Goal: Check status

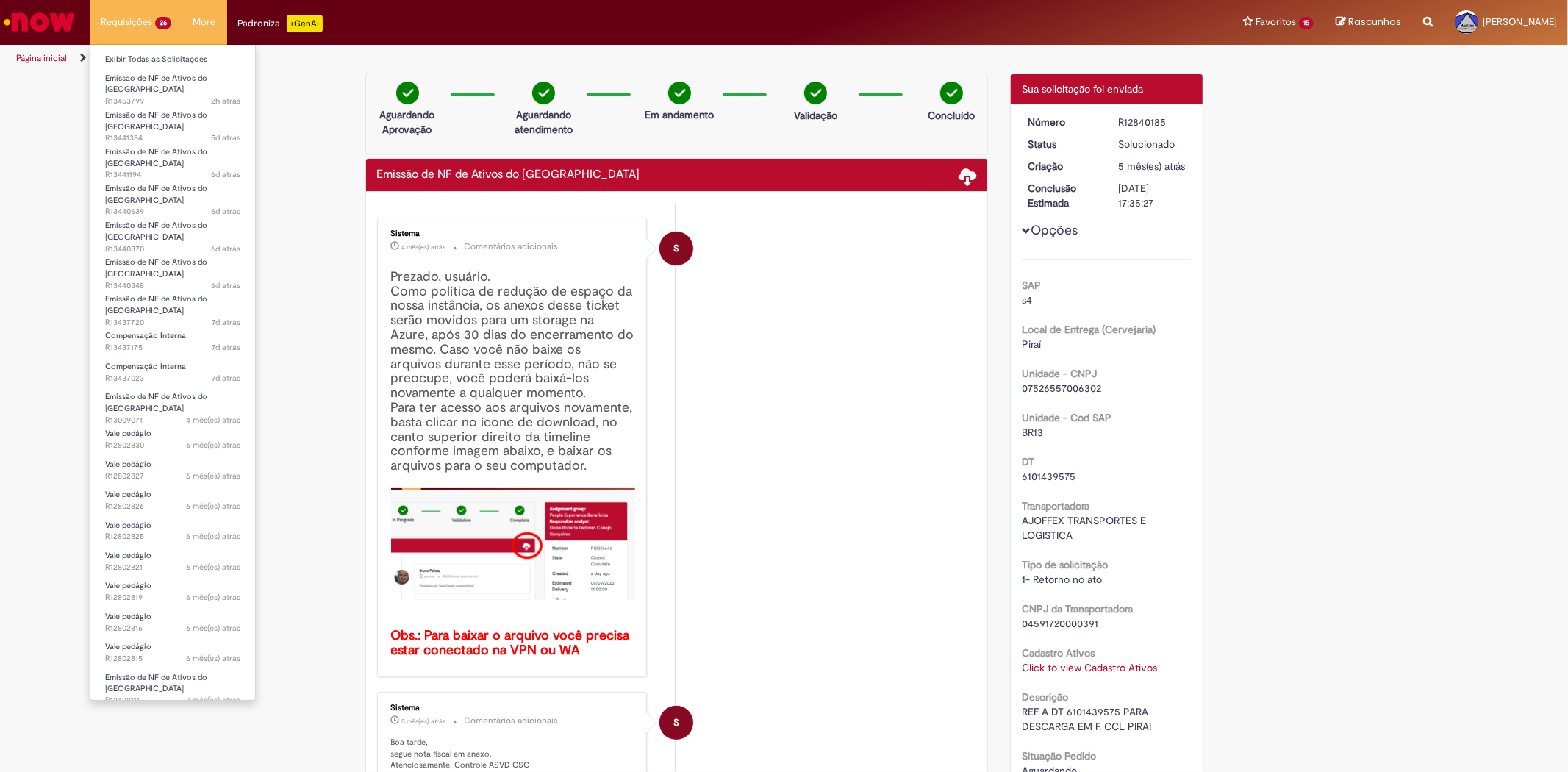
scroll to position [245, 0]
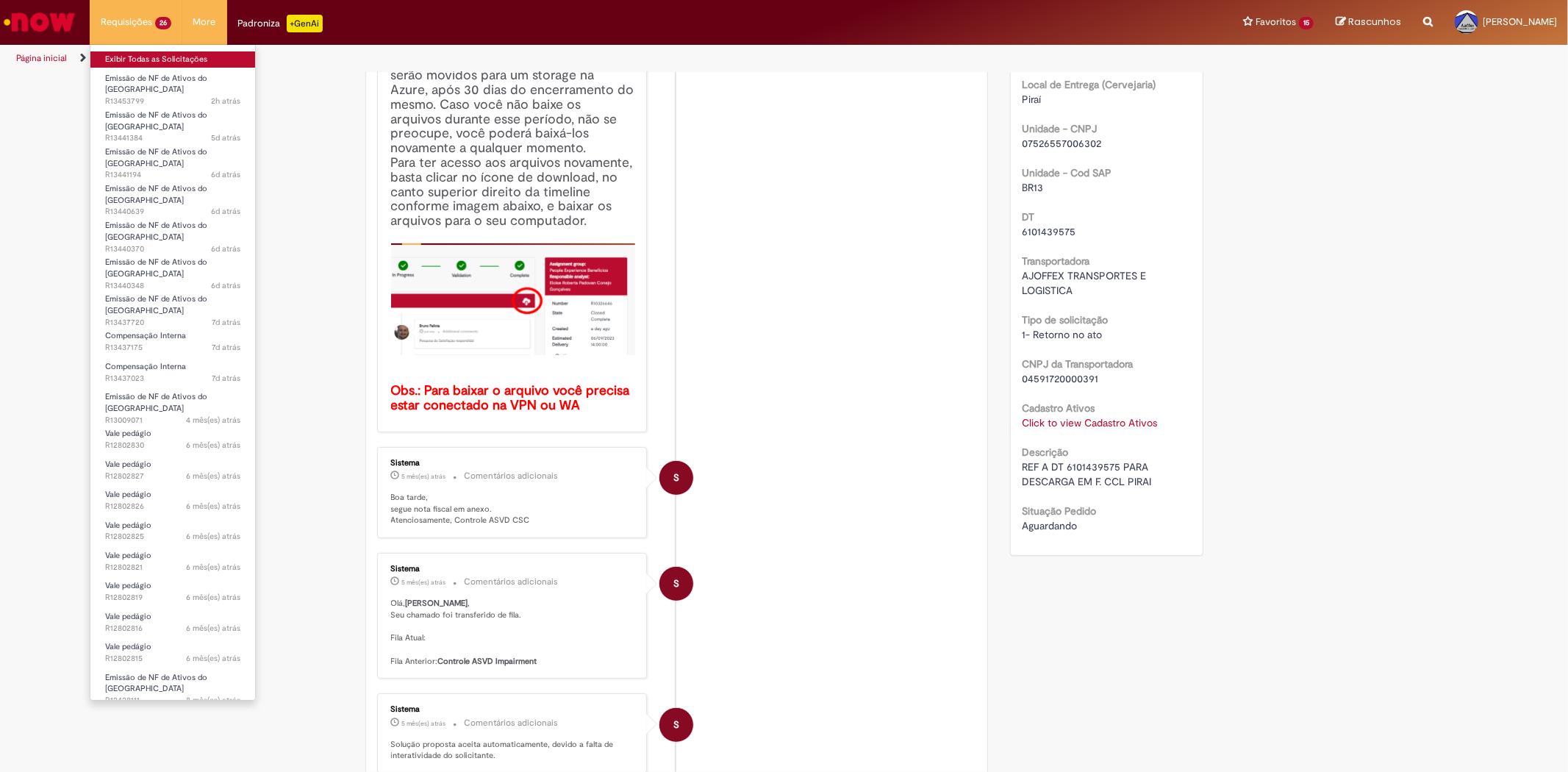
click at [156, 57] on link "Exibir Todas as Solicitações" at bounding box center [173, 59] width 164 height 16
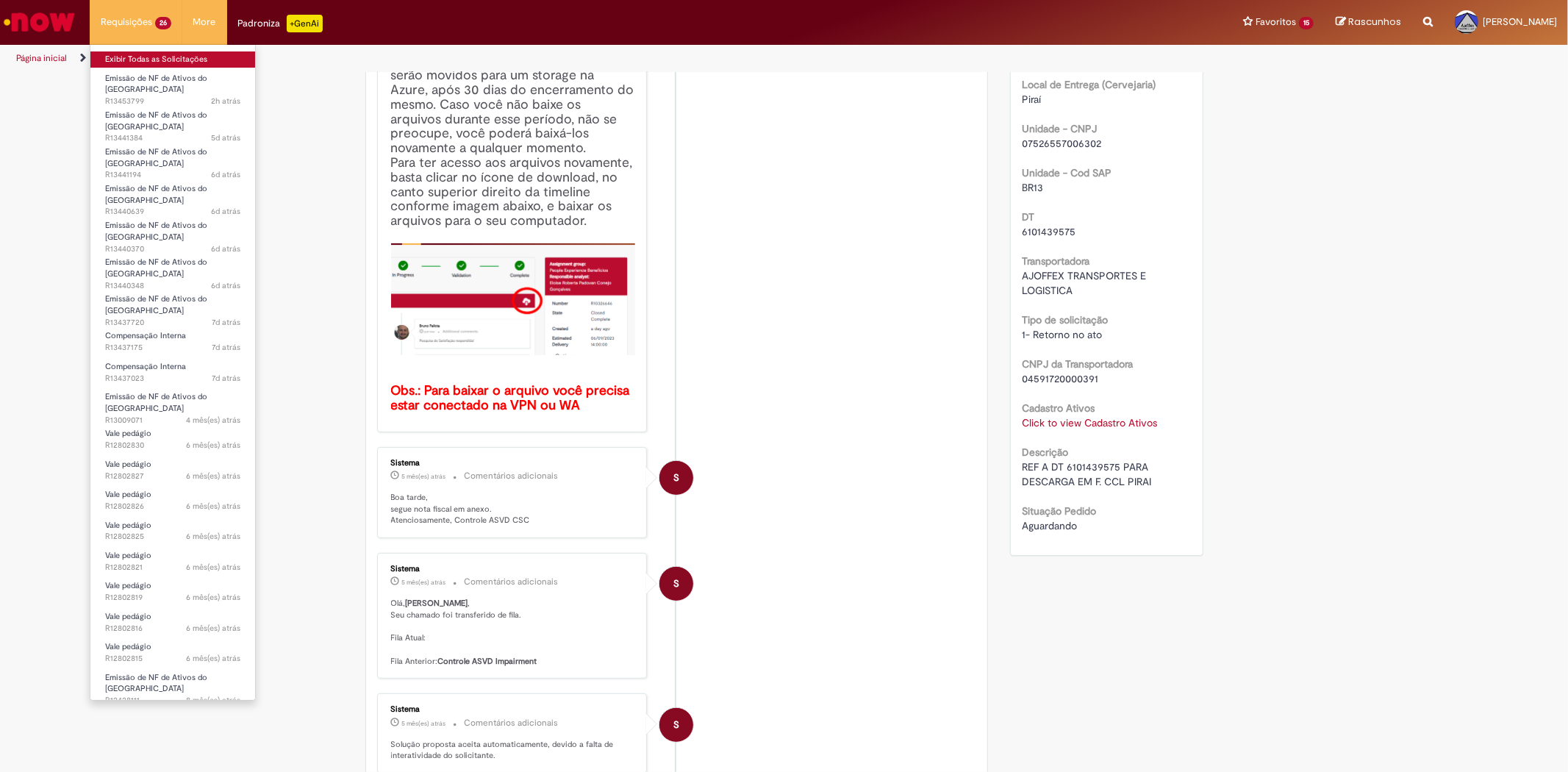
click at [156, 57] on link "Exibir Todas as Solicitações" at bounding box center [173, 59] width 164 height 16
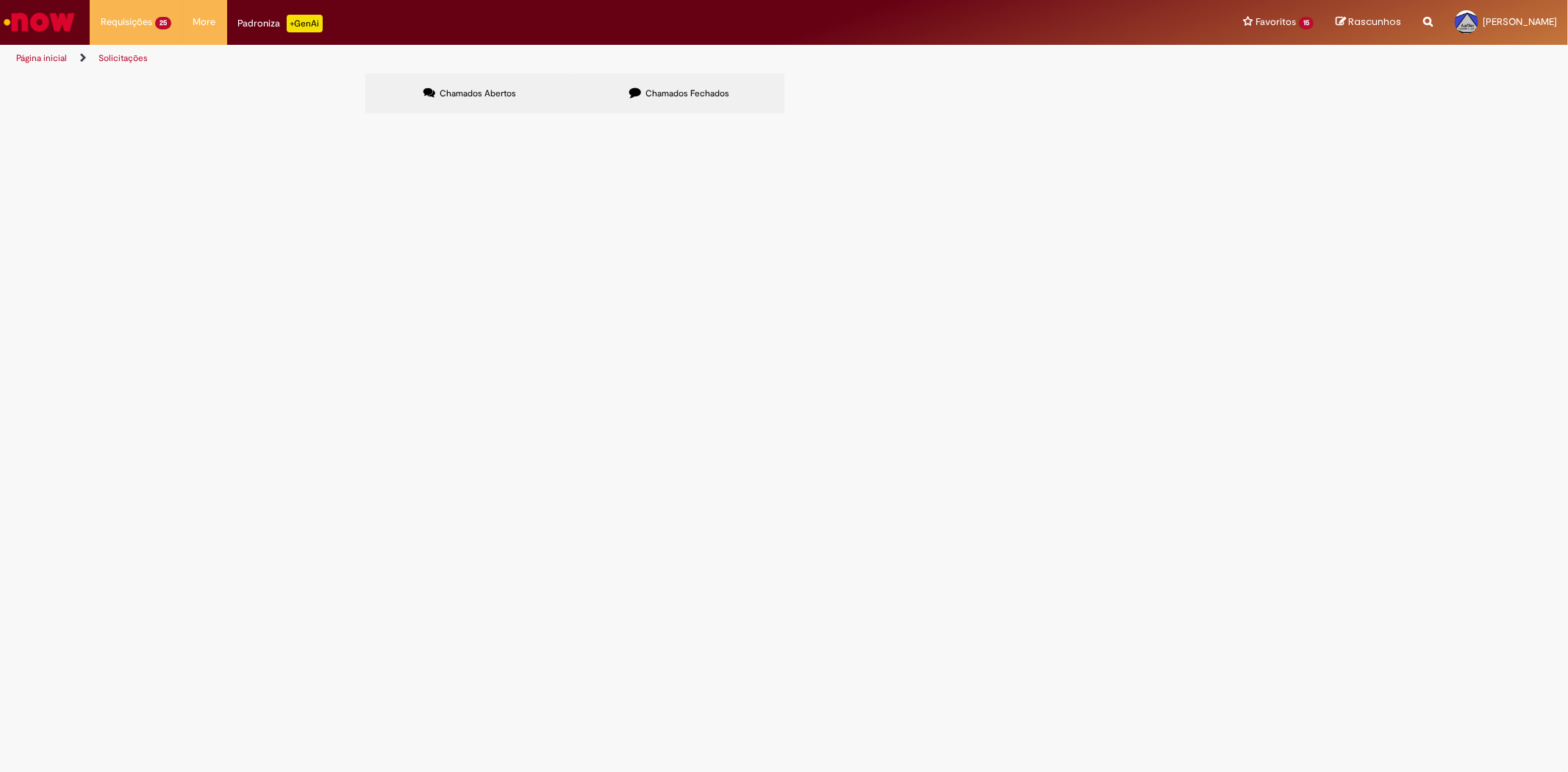
click at [674, 99] on label "Chamados Fechados" at bounding box center [679, 93] width 209 height 40
drag, startPoint x: 652, startPoint y: 217, endPoint x: 611, endPoint y: 225, distance: 41.8
click at [0, 0] on span "REF A DT: 6101984106 PARA DESCARGA EM [GEOGRAPHIC_DATA]" at bounding box center [0, 0] width 0 height 0
